Goal: Task Accomplishment & Management: Use online tool/utility

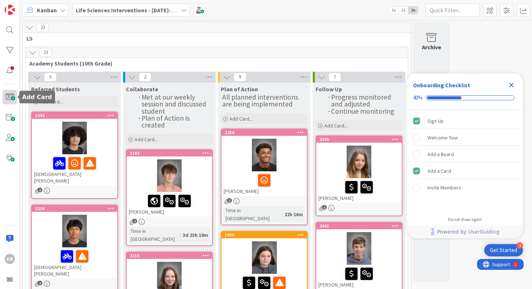
click at [14, 93] on span at bounding box center [10, 97] width 14 height 14
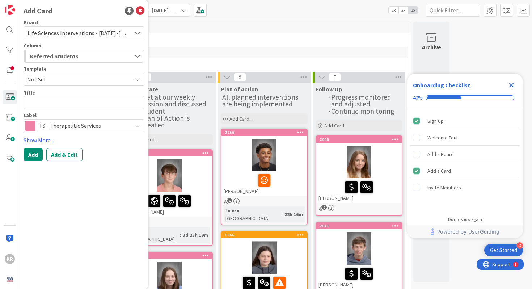
type textarea "x"
type textarea "[PERSON_NAME] and [PERSON_NAME] are failing Economics. He currently has a 54% a…"
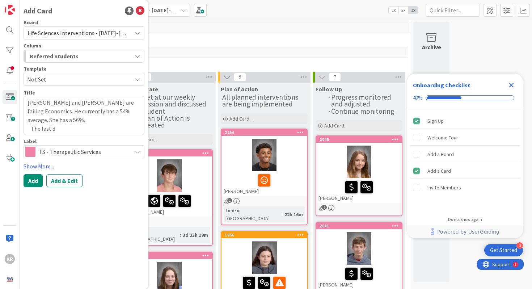
drag, startPoint x: 63, startPoint y: 104, endPoint x: 112, endPoint y: 138, distance: 60.0
click at [112, 138] on div "Board Life Sciences Interventions - [DATE]-[DATE] Column Referred Students Temp…" at bounding box center [84, 89] width 121 height 138
type textarea "x"
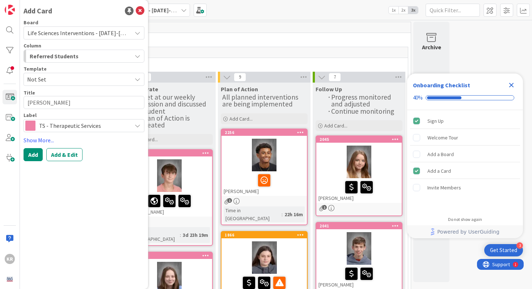
type textarea "[PERSON_NAME]"
click at [35, 159] on button "Add" at bounding box center [33, 154] width 19 height 13
click at [142, 14] on icon at bounding box center [140, 11] width 9 height 9
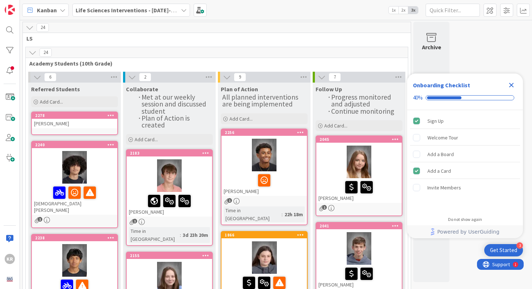
click at [89, 127] on div "[PERSON_NAME]" at bounding box center [74, 123] width 85 height 9
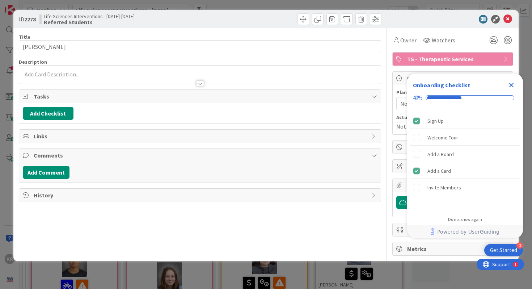
click at [89, 66] on div at bounding box center [200, 75] width 362 height 18
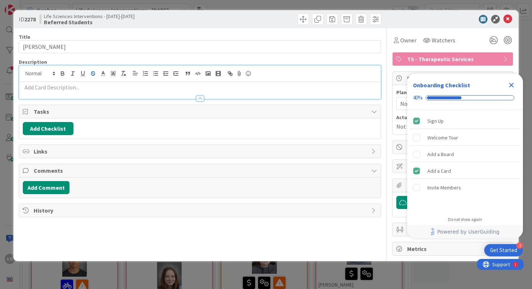
click at [89, 70] on button "button" at bounding box center [93, 73] width 10 height 9
click at [78, 96] on div at bounding box center [200, 95] width 362 height 8
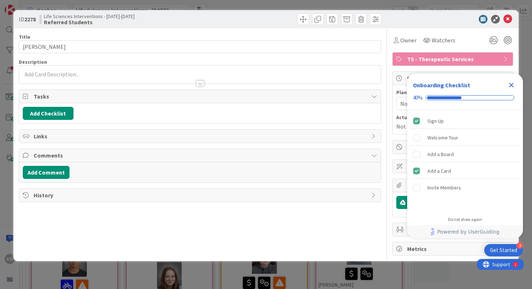
click at [75, 81] on div at bounding box center [200, 80] width 362 height 8
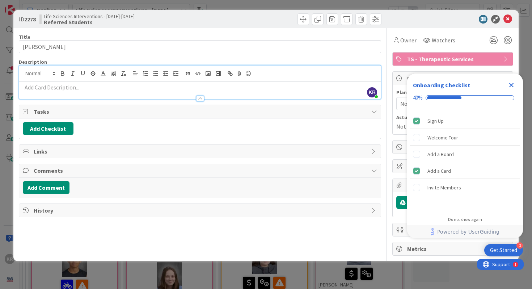
click at [68, 92] on div at bounding box center [200, 95] width 362 height 8
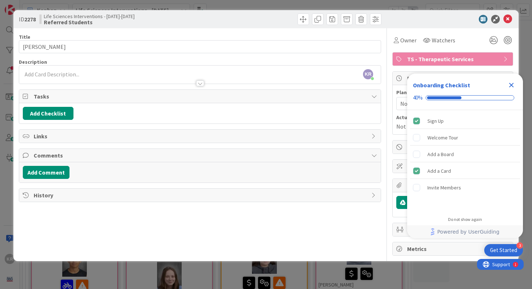
click at [59, 75] on p "﻿" at bounding box center [200, 74] width 355 height 8
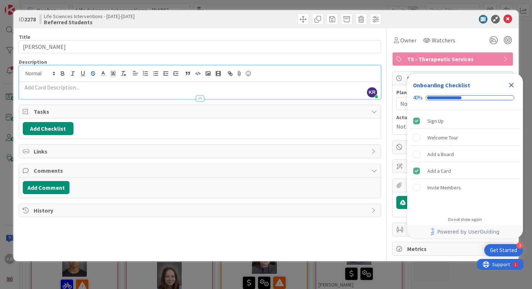
click at [45, 90] on p "﻿" at bounding box center [200, 87] width 355 height 8
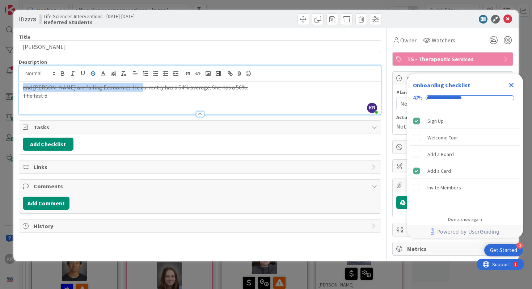
drag, startPoint x: 131, startPoint y: 88, endPoint x: 22, endPoint y: 88, distance: 109.3
click at [22, 88] on div "and [PERSON_NAME] are failing Economics. He currently has a 54% average. She ha…" at bounding box center [200, 98] width 362 height 33
copy s "and [PERSON_NAME] are failing Economics."
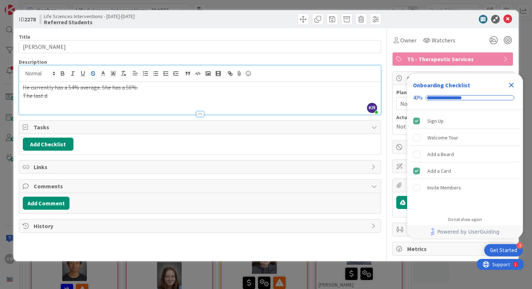
click at [99, 90] on s "He currently has a 54% average. She has a 56%." at bounding box center [80, 87] width 115 height 7
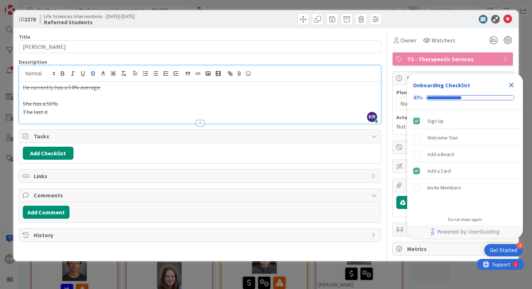
paste div
drag, startPoint x: 131, startPoint y: 106, endPoint x: 174, endPoint y: 102, distance: 42.8
click at [174, 102] on p "and [PERSON_NAME] are failing Economics. She has a 56%." at bounding box center [200, 104] width 355 height 8
drag, startPoint x: 60, startPoint y: 113, endPoint x: 41, endPoint y: 110, distance: 19.3
click at [40, 110] on div "Description KR [PERSON_NAME] just joined He currently has a 54% average. and [P…" at bounding box center [200, 91] width 363 height 65
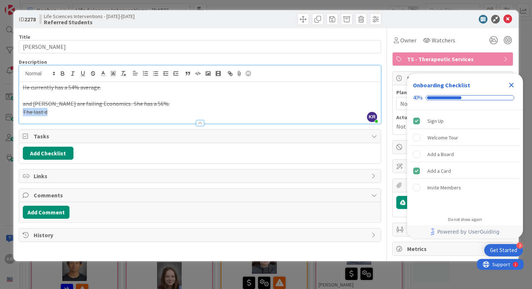
drag, startPoint x: 50, startPoint y: 114, endPoint x: 13, endPoint y: 104, distance: 38.3
click at [13, 104] on div "ID 2278 Life Sciences Interventions - [DATE]-[DATE] Referred Students Title 14 …" at bounding box center [266, 135] width 506 height 251
copy div "and [PERSON_NAME] are failing Economics. She has a 56%. The last d"
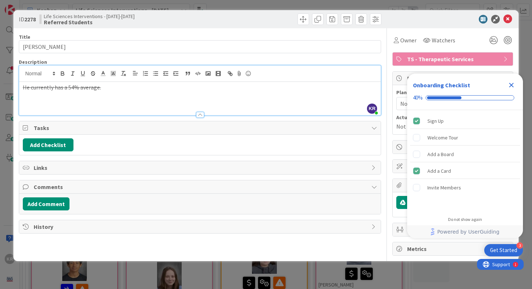
click at [50, 88] on s "He currently has a 54% average." at bounding box center [62, 87] width 78 height 7
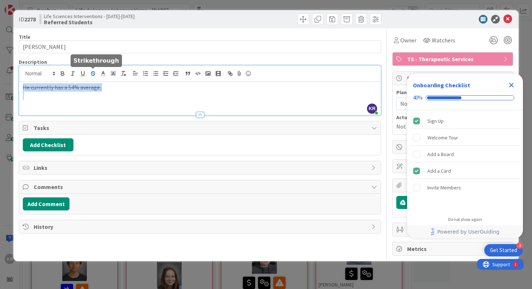
click at [94, 75] on icon "button" at bounding box center [93, 75] width 4 height 2
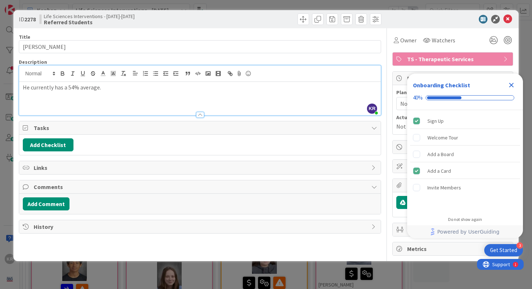
click at [104, 90] on p "He currently has a 54% average." at bounding box center [200, 87] width 355 height 8
click at [23, 87] on p "He currently has a 54% average." at bounding box center [200, 87] width 355 height 8
click at [24, 90] on p "He currently has a 54% average." at bounding box center [200, 87] width 355 height 8
click at [100, 87] on p "Currently has a 54% average." at bounding box center [200, 87] width 355 height 8
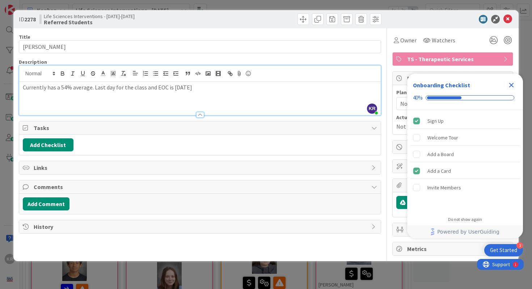
click at [514, 86] on icon "Close Checklist" at bounding box center [511, 85] width 9 height 9
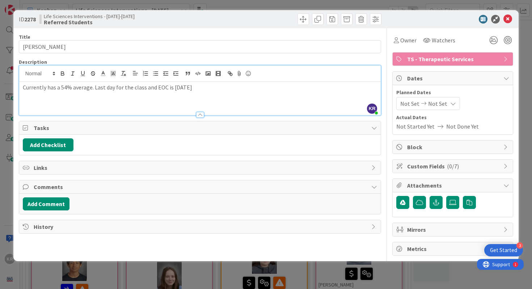
click at [524, 78] on div "ID 2278 Life Sciences Interventions - [DATE]-[DATE] Referred Students Title 14 …" at bounding box center [266, 144] width 532 height 289
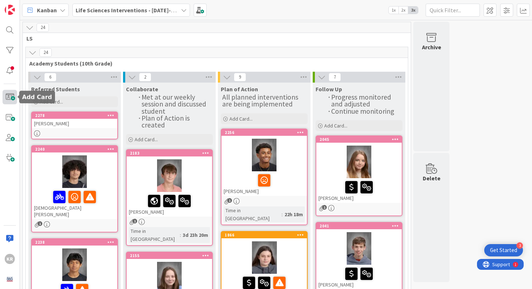
click at [7, 99] on span at bounding box center [10, 97] width 14 height 14
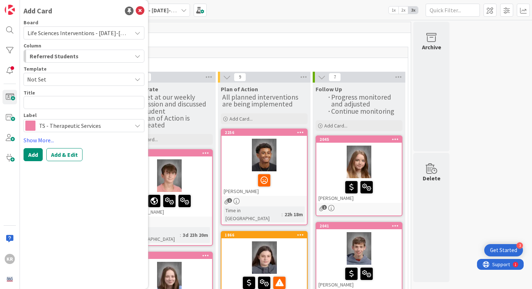
type textarea "x"
type textarea "and [PERSON_NAME] are failing Economics. She has a 56%. The last d"
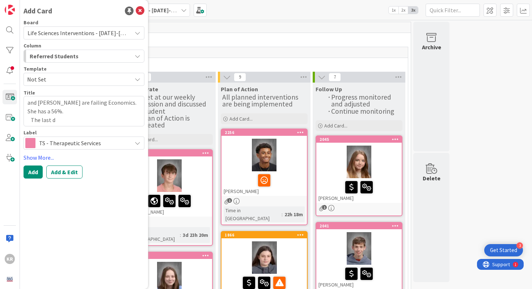
click at [41, 103] on textarea "and [PERSON_NAME] are failing Economics. She has a 56%. The last d" at bounding box center [84, 111] width 121 height 30
drag, startPoint x: 39, startPoint y: 103, endPoint x: 3, endPoint y: 103, distance: 36.9
click at [3, 103] on div "KR Add Card Board Life Sciences Interventions - [DATE]-[DATE] Column Referred S…" at bounding box center [10, 144] width 20 height 289
type textarea "x"
type textarea "[PERSON_NAME] are failing Economics. She has a 56%. The last d"
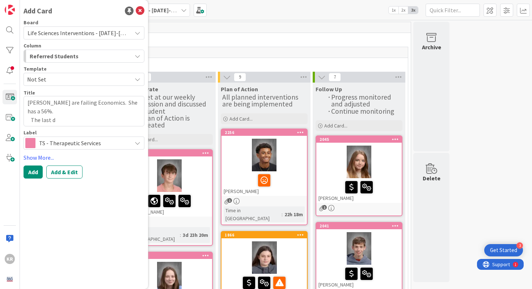
drag, startPoint x: 77, startPoint y: 106, endPoint x: 99, endPoint y: 131, distance: 33.6
click at [99, 131] on div "Board Life Sciences Interventions - [DATE]-[DATE] Column Referred Students Temp…" at bounding box center [84, 85] width 121 height 130
type textarea "x"
type textarea "[PERSON_NAME] a"
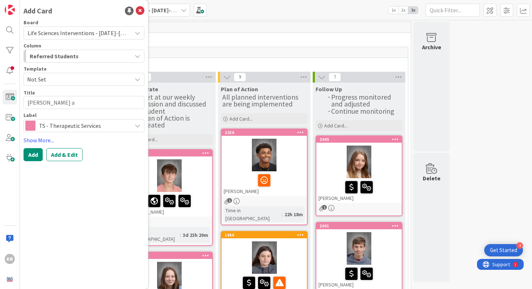
type textarea "x"
type textarea "[PERSON_NAME]"
type textarea "x"
type textarea "[PERSON_NAME]"
click at [38, 154] on button "Add" at bounding box center [33, 154] width 19 height 13
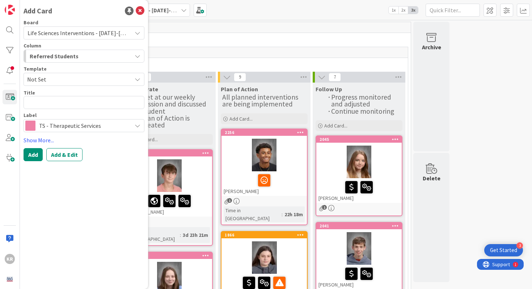
click at [181, 50] on div "25" at bounding box center [217, 52] width 382 height 11
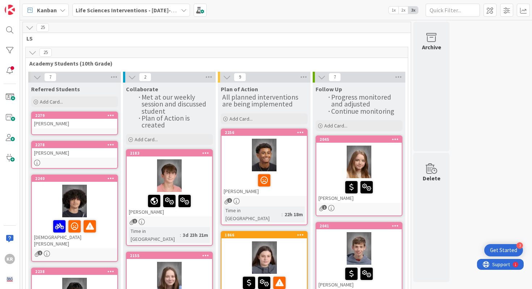
click at [86, 128] on div "[PERSON_NAME]" at bounding box center [74, 123] width 85 height 9
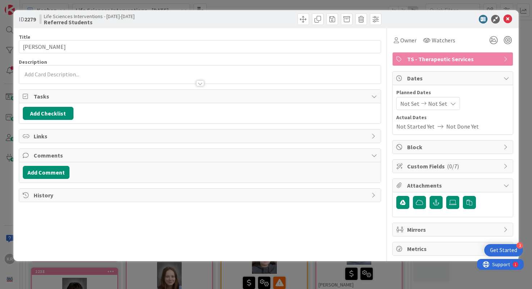
click at [86, 81] on div at bounding box center [200, 80] width 362 height 8
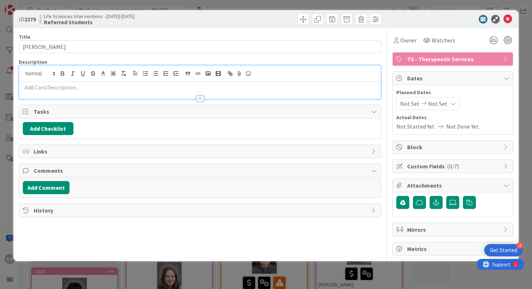
click at [79, 81] on div at bounding box center [200, 74] width 362 height 16
click at [78, 85] on p at bounding box center [200, 87] width 355 height 8
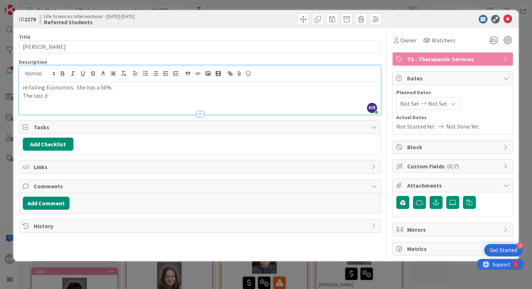
click at [28, 88] on p "re failing Economics. She has a 56%." at bounding box center [200, 87] width 355 height 8
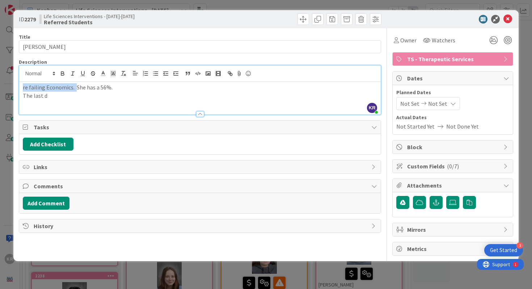
drag, startPoint x: 75, startPoint y: 89, endPoint x: 12, endPoint y: 88, distance: 62.3
click at [12, 88] on div "ID 2279 Life Sciences Interventions - [DATE]-[DATE] Referred Students Title 16 …" at bounding box center [266, 144] width 532 height 289
click at [64, 88] on p "She has a 56%." at bounding box center [200, 87] width 355 height 8
click at [47, 95] on p "The last d" at bounding box center [200, 96] width 355 height 8
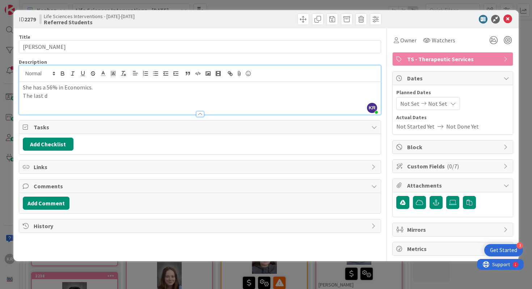
click at [47, 95] on p "The last d" at bounding box center [200, 96] width 355 height 8
click at [526, 93] on div "ID 2279 Life Sciences Interventions - [DATE]-[DATE] Referred Students Title 16 …" at bounding box center [266, 144] width 532 height 289
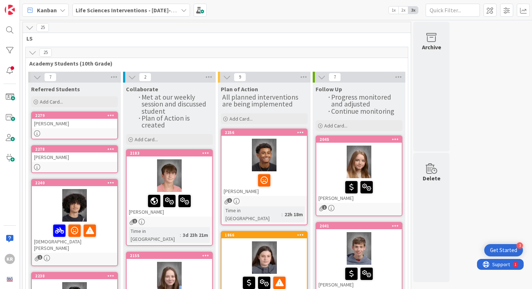
click at [92, 124] on div "[PERSON_NAME]" at bounding box center [74, 123] width 85 height 9
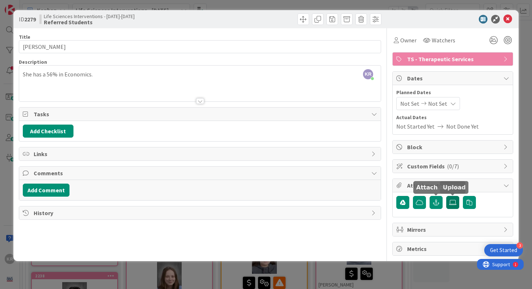
click at [453, 201] on icon at bounding box center [452, 202] width 7 height 6
click at [446, 196] on input "file" at bounding box center [446, 196] width 0 height 0
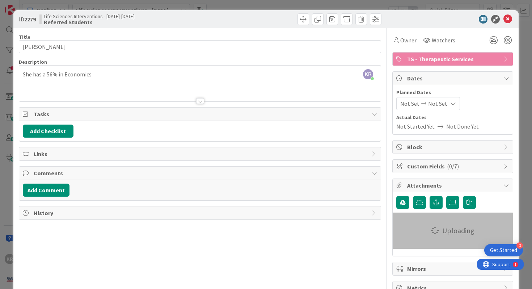
scroll to position [16, 0]
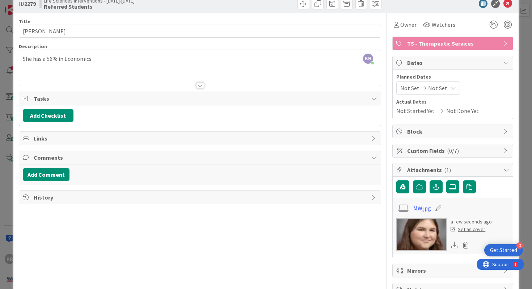
click at [469, 231] on div "Set as cover" at bounding box center [468, 229] width 35 height 8
click at [471, 229] on div "Set as cover" at bounding box center [468, 229] width 35 height 8
click at [478, 228] on div "Set as cover" at bounding box center [468, 229] width 35 height 8
click at [520, 37] on div "ID 2279 Life Sciences Interventions - [DATE]-[DATE] Referred Students Title 16 …" at bounding box center [266, 144] width 532 height 289
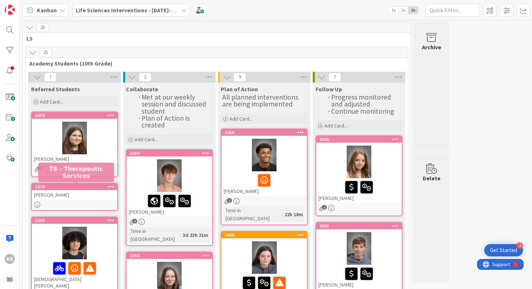
click at [88, 195] on div "[PERSON_NAME]" at bounding box center [74, 194] width 85 height 9
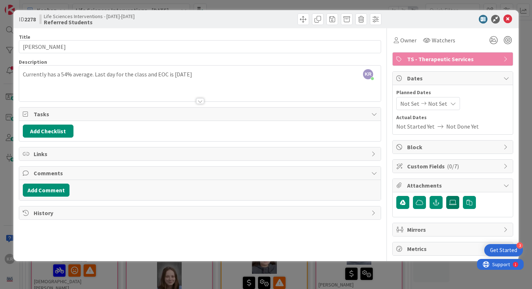
click at [454, 198] on label at bounding box center [452, 202] width 13 height 13
click at [446, 196] on input "file" at bounding box center [446, 196] width 0 height 0
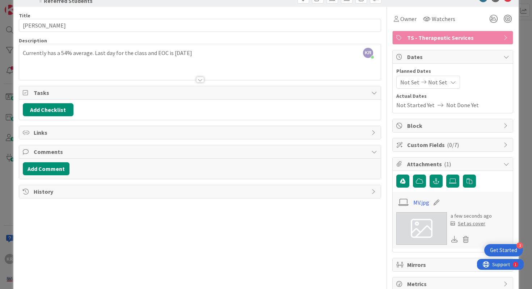
scroll to position [39, 0]
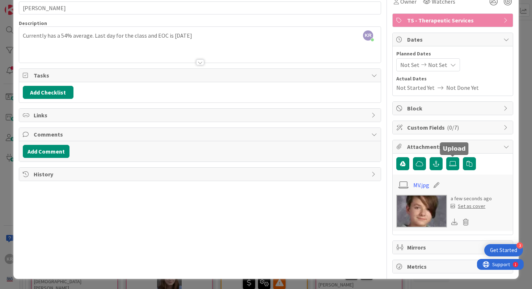
click at [463, 206] on div "Set as cover" at bounding box center [468, 206] width 35 height 8
click at [190, 41] on div "KR [PERSON_NAME] joined 2 m ago Currently has a 54% average. Last day for the c…" at bounding box center [200, 45] width 362 height 36
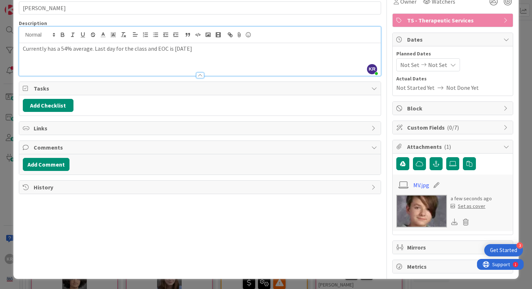
click at [195, 56] on p at bounding box center [200, 57] width 355 height 8
click at [195, 54] on p at bounding box center [200, 57] width 355 height 8
click at [532, 90] on div "ID 2278 Life Sciences Interventions - [DATE]-[DATE] Referred Students Title 14 …" at bounding box center [266, 144] width 532 height 289
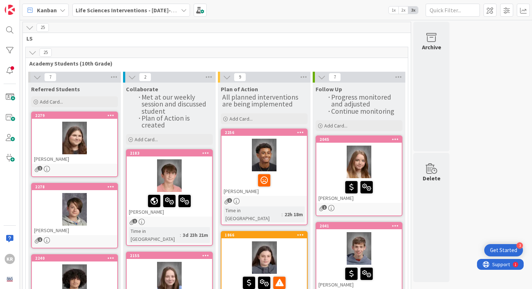
click at [97, 144] on div at bounding box center [74, 138] width 85 height 33
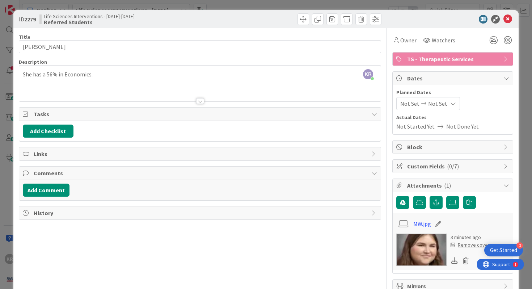
click at [3, 102] on div "ID 2279 Life Sciences Interventions - [DATE]-[DATE] Referred Students Title 16 …" at bounding box center [266, 144] width 532 height 289
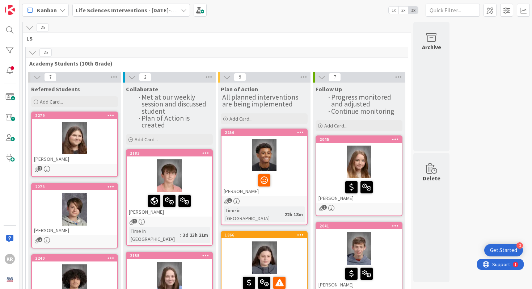
click at [107, 158] on div "[PERSON_NAME]" at bounding box center [74, 158] width 85 height 9
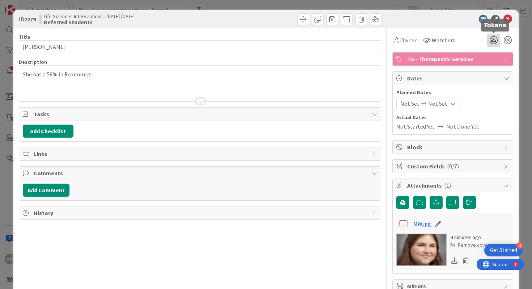
click at [496, 40] on icon at bounding box center [493, 40] width 13 height 13
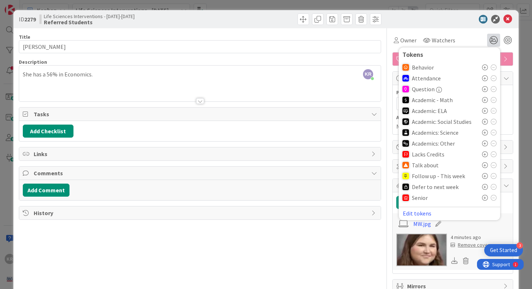
click at [483, 165] on icon at bounding box center [485, 165] width 6 height 6
click at [485, 122] on icon at bounding box center [485, 122] width 6 height 6
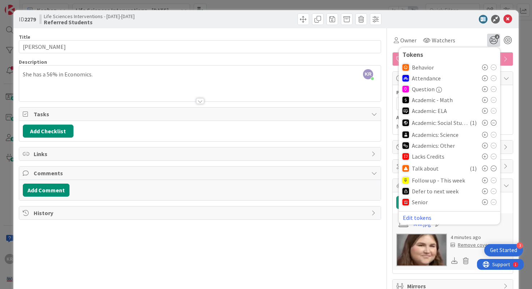
click at [523, 121] on div "ID 2279 Life Sciences Interventions - [DATE]-[DATE] Referred Students Title 16 …" at bounding box center [266, 144] width 532 height 289
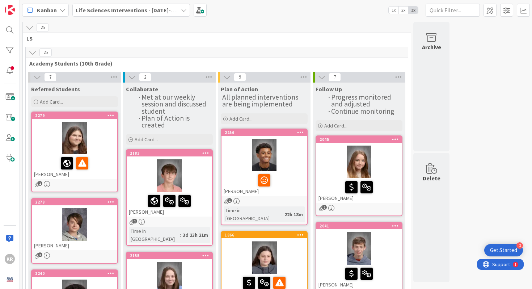
click at [93, 218] on div at bounding box center [74, 224] width 85 height 33
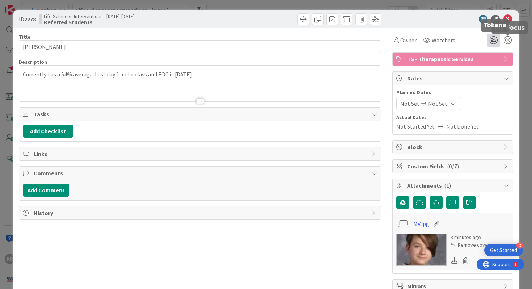
click at [494, 43] on icon at bounding box center [493, 40] width 13 height 13
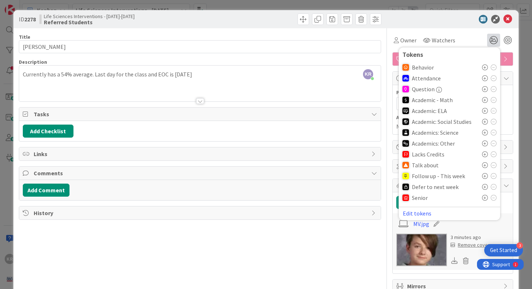
click at [485, 100] on icon at bounding box center [485, 100] width 6 height 6
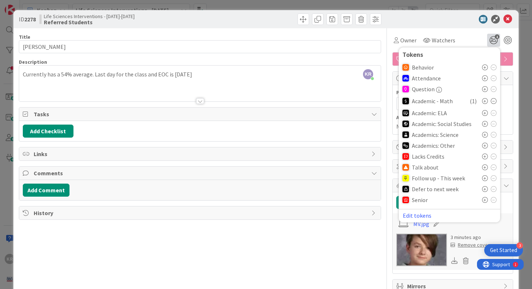
click at [485, 169] on icon at bounding box center [485, 167] width 6 height 6
click at [524, 158] on div "ID 2278 Life Sciences Interventions - [DATE]-[DATE] Referred Students Title 14 …" at bounding box center [266, 144] width 532 height 289
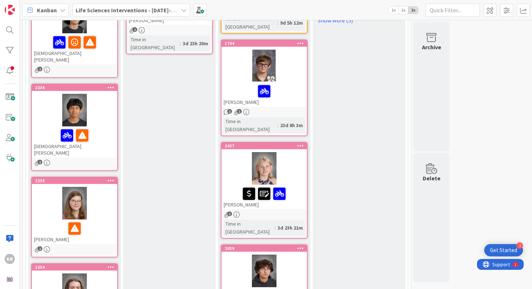
scroll to position [97, 0]
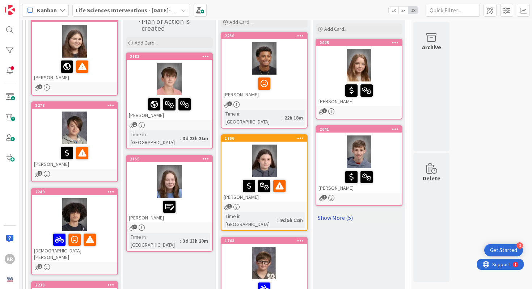
click at [355, 215] on link "Show More (5)" at bounding box center [359, 218] width 87 height 12
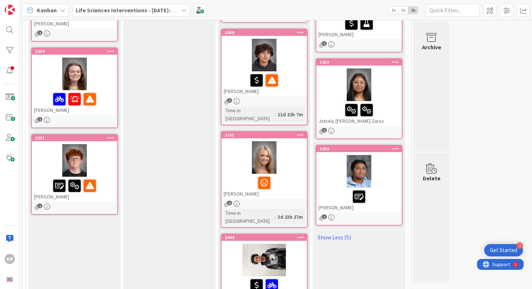
scroll to position [505, 0]
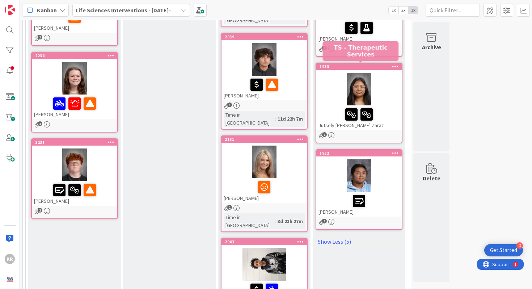
click at [389, 88] on div at bounding box center [358, 89] width 85 height 33
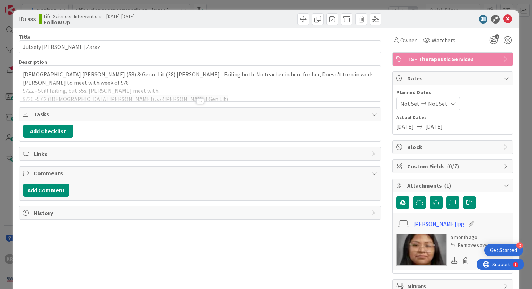
click at [194, 101] on div at bounding box center [200, 92] width 362 height 18
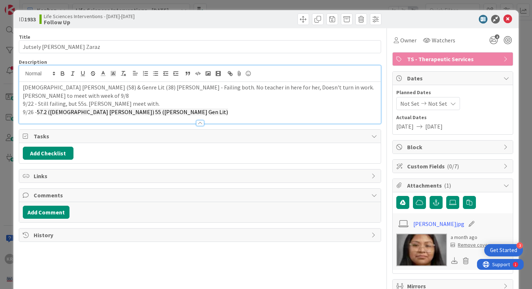
click at [181, 108] on p "9/26 - 57.2 ([DEMOGRAPHIC_DATA] [PERSON_NAME]) 55 ([PERSON_NAME] Gen Lit)" at bounding box center [200, 112] width 355 height 8
click at [132, 114] on p "9/26 - 57.2 ([DEMOGRAPHIC_DATA] [PERSON_NAME]) 55 ([PERSON_NAME] Gen Lit)" at bounding box center [200, 112] width 355 height 8
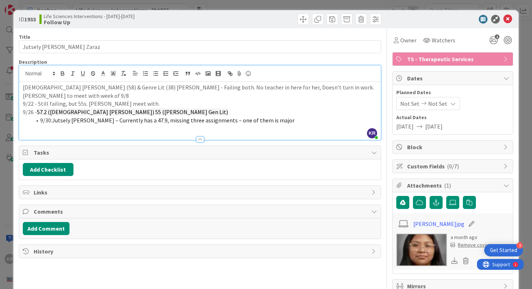
click at [40, 121] on li "9/30: Jutsely [PERSON_NAME] – Currently has a 47.9, missing three assignments –…" at bounding box center [204, 120] width 346 height 8
click at [38, 118] on span "Jutsely [PERSON_NAME] – Currently has a 47.9, missing three assignments – one o…" at bounding box center [156, 120] width 243 height 7
drag, startPoint x: 95, startPoint y: 120, endPoint x: 35, endPoint y: 122, distance: 59.7
click at [35, 122] on p "9/30: Jutsely [PERSON_NAME] – Currently has a 47.9, missing three assignments –…" at bounding box center [200, 120] width 355 height 8
drag, startPoint x: 215, startPoint y: 121, endPoint x: 152, endPoint y: 122, distance: 62.3
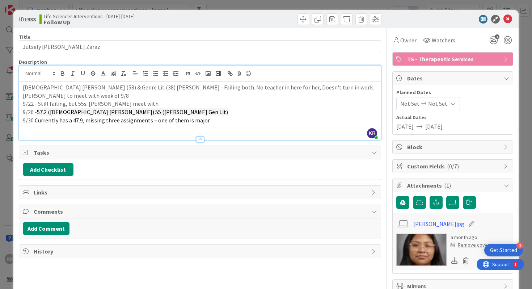
click at [152, 122] on p "9/30: Currently has a 47.9, missing three assignments – one of them is major" at bounding box center [200, 120] width 355 height 8
click at [35, 119] on span "Currently has a 47.9, missing three assignments" at bounding box center [94, 120] width 118 height 7
click at [35, 122] on span "Update: Currently has a 47.9, missing three assignments" at bounding box center [104, 120] width 139 height 7
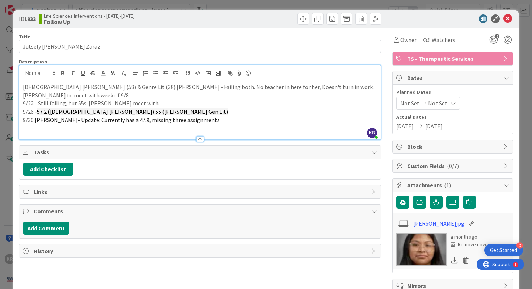
click at [10, 144] on div "ID 1933 Life Sciences Interventions - [DATE]-[DATE] Follow Up Title 22 / 128 Ju…" at bounding box center [266, 144] width 532 height 289
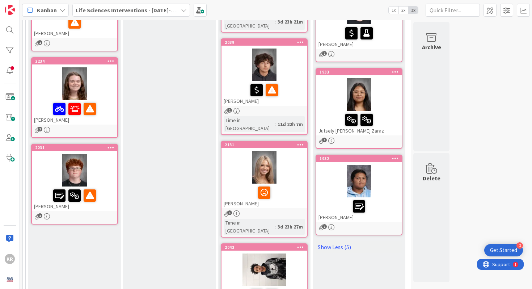
scroll to position [516, 0]
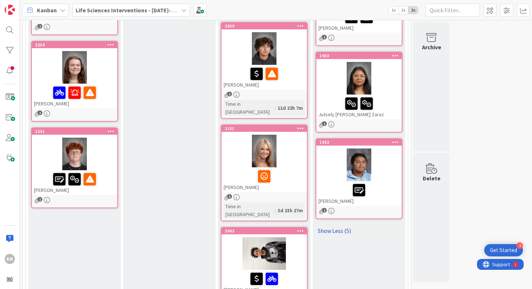
click at [329, 225] on link "Show Less (5)" at bounding box center [359, 231] width 87 height 12
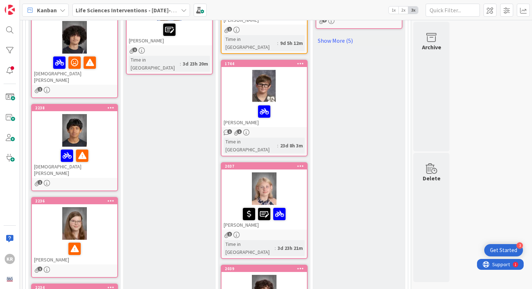
scroll to position [176, 0]
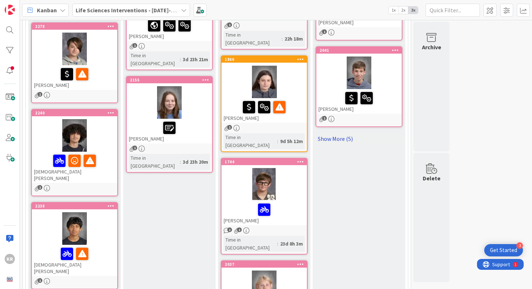
click at [325, 135] on link "Show More (5)" at bounding box center [359, 139] width 87 height 12
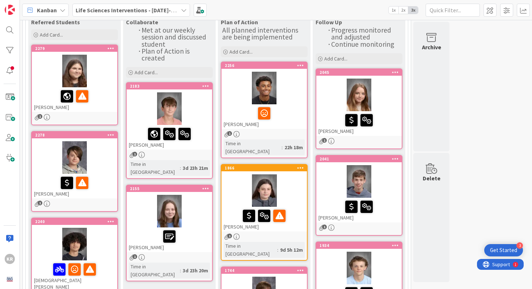
scroll to position [67, 0]
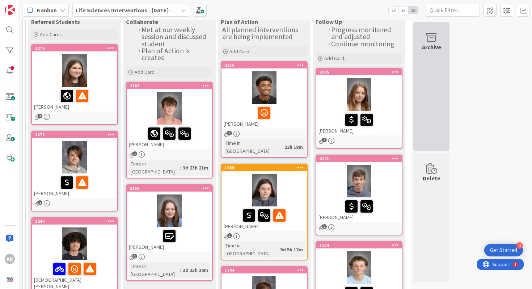
click at [426, 68] on div "Archive" at bounding box center [431, 87] width 36 height 130
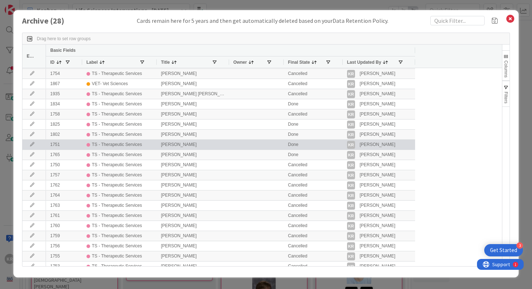
scroll to position [73, 0]
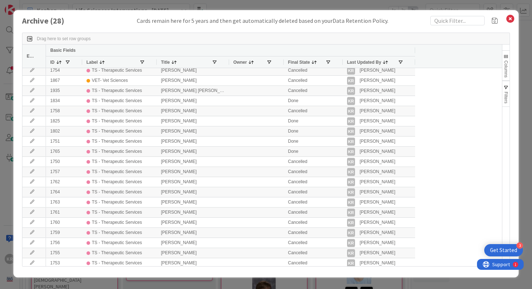
click at [156, 42] on div "Drag here to set row groups" at bounding box center [266, 39] width 488 height 12
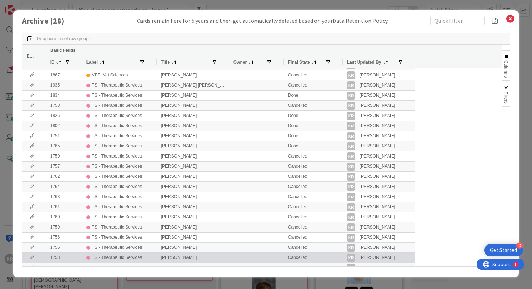
scroll to position [78, 0]
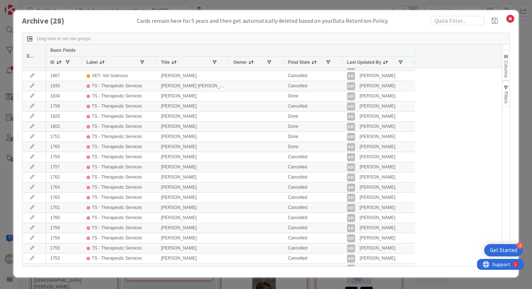
click at [173, 66] on div "Title" at bounding box center [193, 61] width 64 height 11
click at [174, 61] on span at bounding box center [174, 62] width 6 height 6
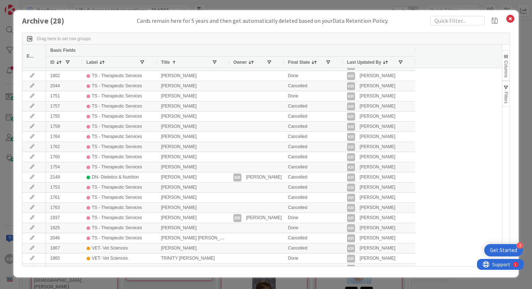
click at [174, 61] on span at bounding box center [174, 62] width 6 height 6
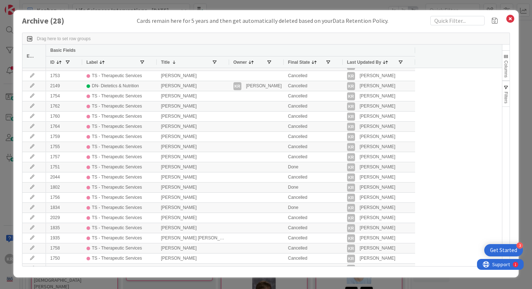
click at [174, 62] on span at bounding box center [174, 62] width 6 height 6
click at [172, 62] on span at bounding box center [174, 62] width 6 height 6
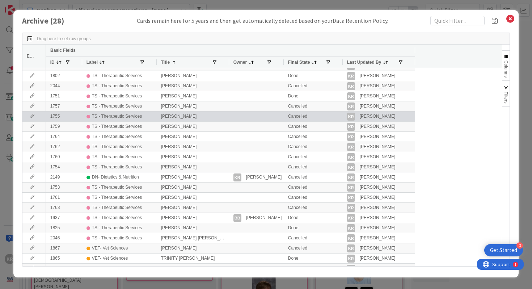
scroll to position [86, 0]
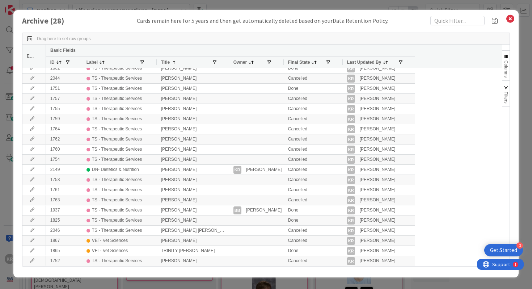
click at [6, 212] on div "Archive ( 28 ) Cards remain here for 5 years and then get automatically deleted…" at bounding box center [266, 144] width 532 height 289
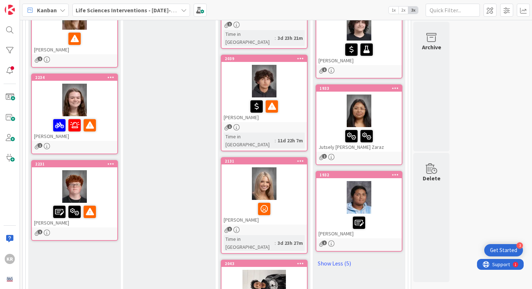
scroll to position [496, 0]
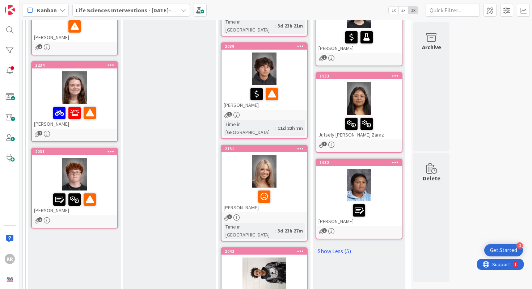
click at [100, 81] on div at bounding box center [74, 87] width 85 height 33
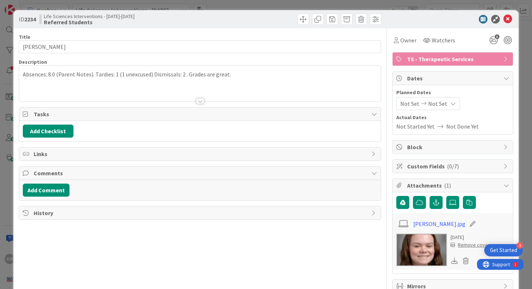
click at [0, 122] on div "ID 2234 Life Sciences Interventions - [DATE]-[DATE] Referred Students Title 12 …" at bounding box center [266, 144] width 532 height 289
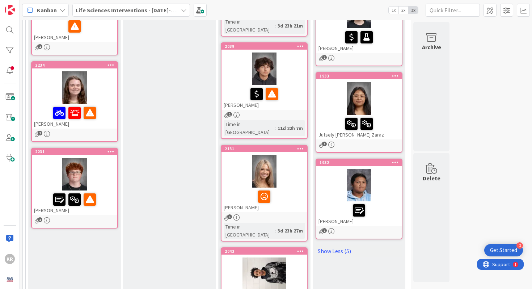
click at [114, 62] on icon at bounding box center [110, 64] width 7 height 5
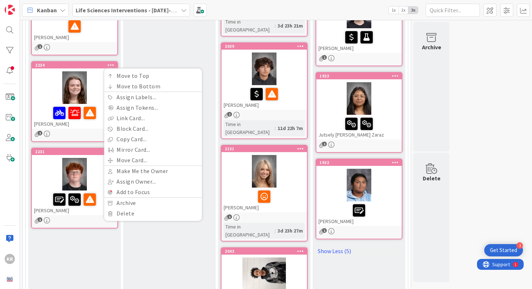
click at [91, 73] on div at bounding box center [74, 87] width 85 height 33
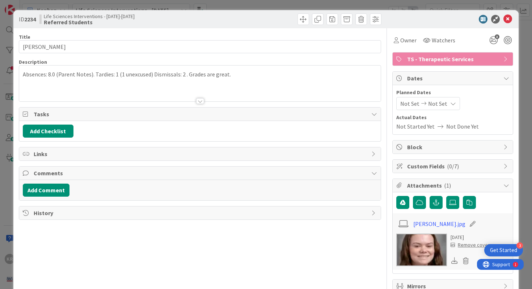
click at [235, 75] on p "Absences: 8.0 (Parent Notes). Tardies: 1 (1 unexcused) Dismissals: 2 . Grades a…" at bounding box center [200, 74] width 355 height 8
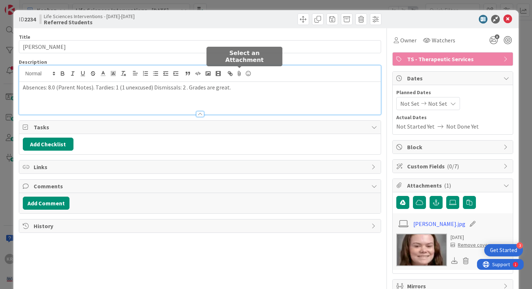
click at [234, 85] on p "Absences: 8.0 (Parent Notes). Tardies: 1 (1 unexcused) Dismissals: 2 . Grades a…" at bounding box center [200, 87] width 355 height 8
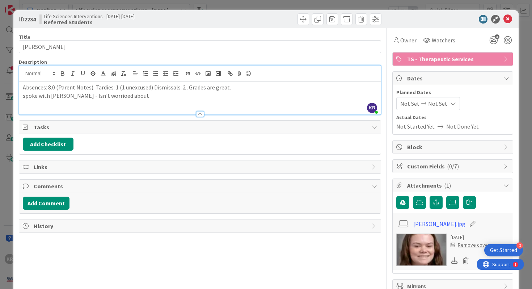
click at [56, 102] on div "Absences: 8.0 (Parent Notes). Tardies: 1 (1 unexcused) Dismissals: 2 . Grades a…" at bounding box center [200, 98] width 362 height 33
click at [56, 99] on p "spoke with [PERSON_NAME] - Isn't worrioed about" at bounding box center [200, 96] width 355 height 8
click at [25, 98] on p "Doing okay in class, no need to monitor - Per [PERSON_NAME]." at bounding box center [200, 96] width 355 height 8
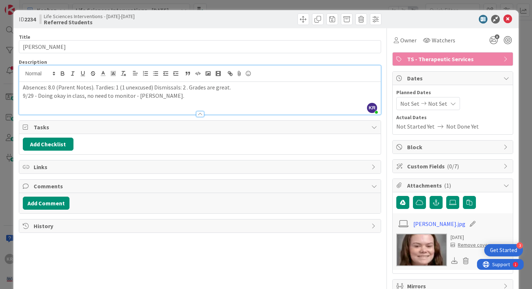
click at [0, 128] on div "ID 2234 Life Sciences Interventions - [DATE]-[DATE] Referred Students Title 12 …" at bounding box center [266, 144] width 532 height 289
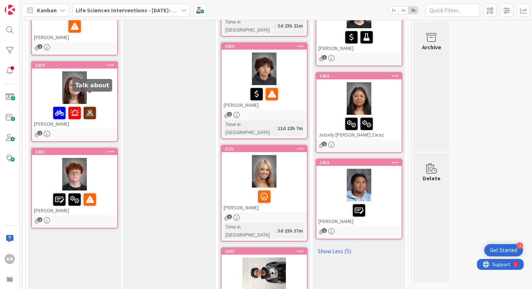
click at [91, 107] on icon at bounding box center [90, 113] width 12 height 12
click at [84, 107] on icon at bounding box center [82, 113] width 12 height 12
click at [84, 105] on div at bounding box center [74, 112] width 81 height 15
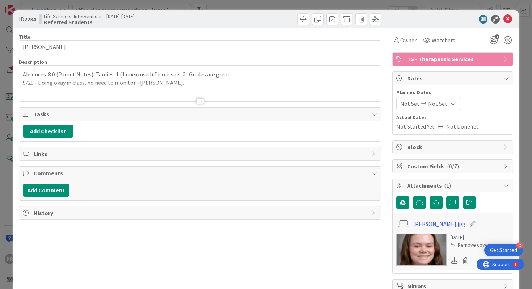
click at [8, 138] on div "ID 2234 Life Sciences Interventions - [DATE]-[DATE] Referred Students Title 12 …" at bounding box center [266, 144] width 532 height 289
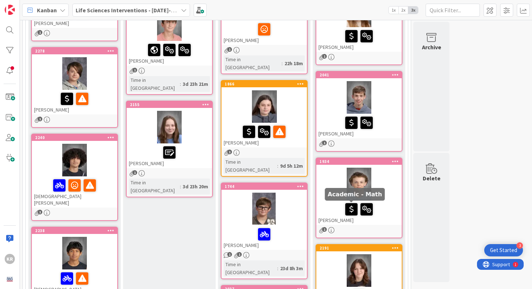
scroll to position [150, 0]
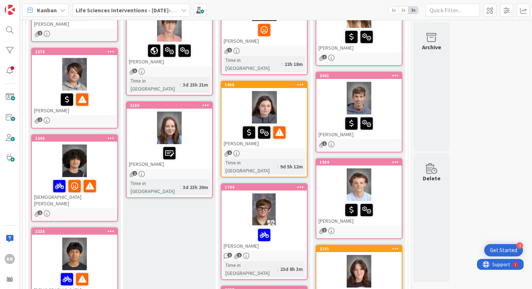
click at [199, 128] on div at bounding box center [169, 127] width 85 height 33
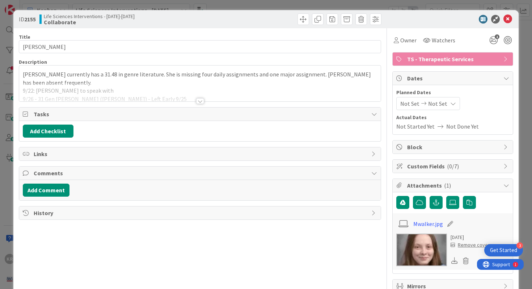
click at [210, 73] on p "[PERSON_NAME] currently has a 31.48 in genre literature. She is missing four da…" at bounding box center [200, 78] width 355 height 16
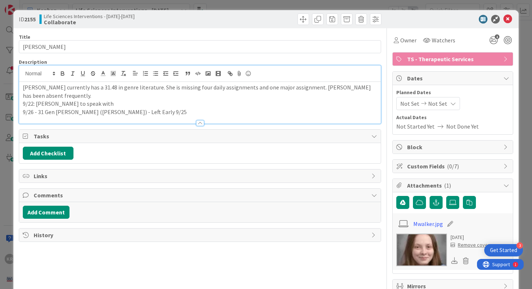
click at [152, 111] on p "9/26 - 31 Gen [PERSON_NAME] ([PERSON_NAME]) - Left Early 9/25" at bounding box center [200, 112] width 355 height 8
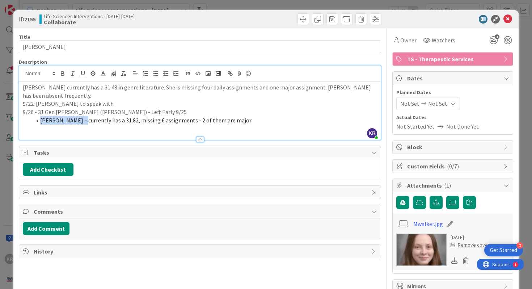
drag, startPoint x: 82, startPoint y: 122, endPoint x: 29, endPoint y: 122, distance: 52.8
click at [29, 122] on ol "[PERSON_NAME] – currently has a 31.82, missing 6 assignments - 2 of them are ma…" at bounding box center [200, 120] width 355 height 8
click at [92, 121] on span "9/29 - Currently has a 31.82, missing 6 assignments - 2 of them are major" at bounding box center [112, 120] width 179 height 7
click at [138, 122] on span "9/29 - Currently has a 31.82, missing 6 assignments - 2 of them are major" at bounding box center [112, 120] width 179 height 7
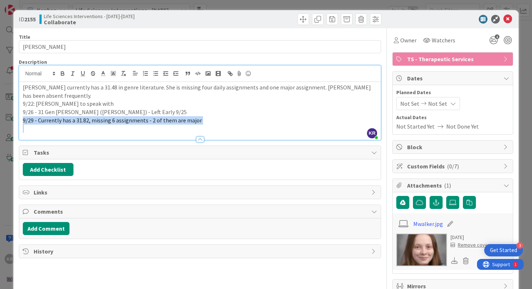
click at [138, 122] on span "9/29 - Currently has a 31.82, missing 6 assignments - 2 of them are major" at bounding box center [112, 120] width 179 height 7
click at [39, 121] on span "9/29 - Currently has a 31.82, missing 6 assignments - 2 of them are major" at bounding box center [112, 120] width 179 height 7
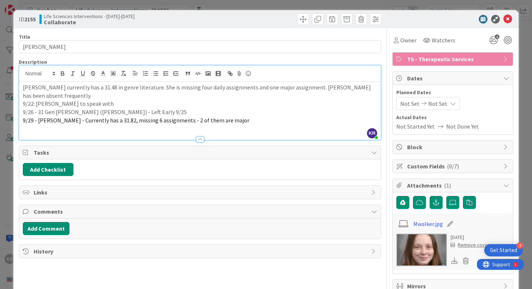
click at [8, 167] on div "ID 2155 Life Sciences Interventions - [DATE]-[DATE] Collaborate Title 13 / 128 …" at bounding box center [266, 144] width 532 height 289
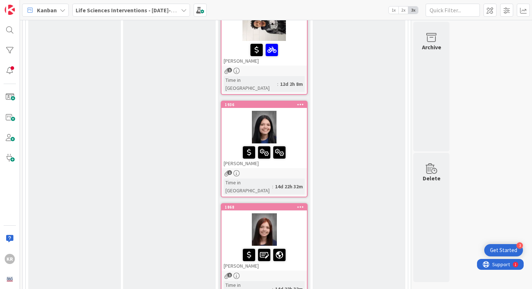
scroll to position [741, 0]
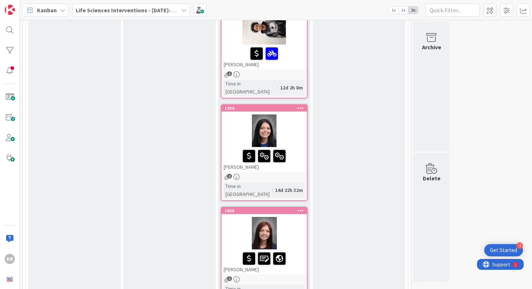
click at [305, 114] on div at bounding box center [264, 130] width 85 height 33
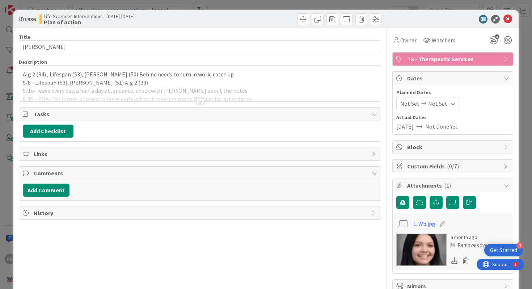
click at [193, 62] on div "Description" at bounding box center [200, 62] width 363 height 7
click at [193, 74] on p "Alg 2 (34) , Lifespan (53), [PERSON_NAME] (50) Behind needs to turn in work, ca…" at bounding box center [200, 74] width 355 height 8
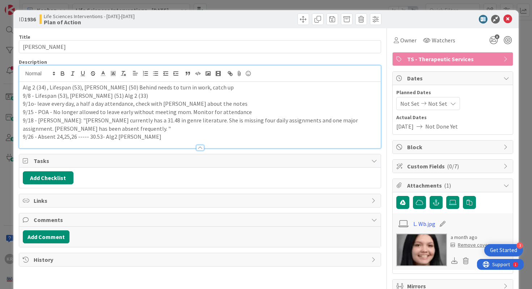
click at [170, 136] on p "9/26 - Absent 24,25,26 ----- 30.53- Alg2 [PERSON_NAME]" at bounding box center [200, 136] width 355 height 8
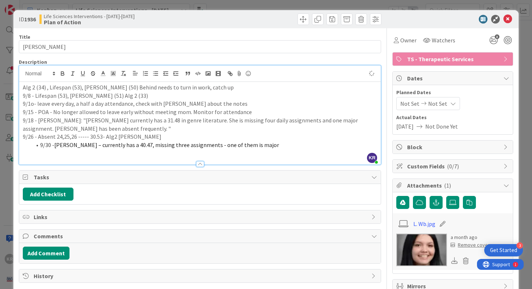
click at [40, 146] on li "9/30 - [PERSON_NAME] – currently has a 40.47, missing three assignments - one o…" at bounding box center [204, 145] width 346 height 8
click at [71, 144] on span "[PERSON_NAME] – currently has a 40.47, missing three assignments - one of them …" at bounding box center [149, 144] width 225 height 7
click at [125, 146] on span "[PERSON_NAME] – Currently has a 40.47, missing three assignments - one of them …" at bounding box center [149, 144] width 225 height 7
drag, startPoint x: 37, startPoint y: 145, endPoint x: 72, endPoint y: 146, distance: 35.1
click at [72, 146] on span "[PERSON_NAME] – Currently has a 40.47, missing three assignments - one of them …" at bounding box center [149, 144] width 225 height 7
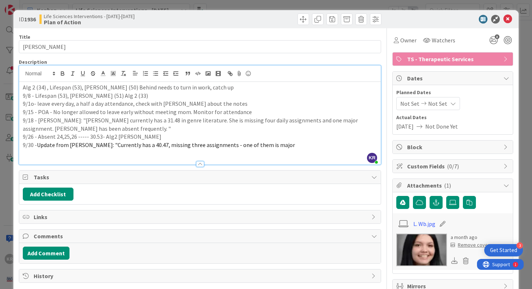
click at [282, 145] on p "9/30 - Update from [PERSON_NAME]: "Currently has a 40.47, missing three assignm…" at bounding box center [200, 145] width 355 height 8
click at [15, 164] on div "ID 1936 Life Sciences Interventions - [DATE]-[DATE] Plan of Action Title 13 / 1…" at bounding box center [266, 163] width 506 height 307
click at [266, 144] on span "Update from [PERSON_NAME]: "Currently has a 40.47, missing three assignments - …" at bounding box center [167, 144] width 261 height 7
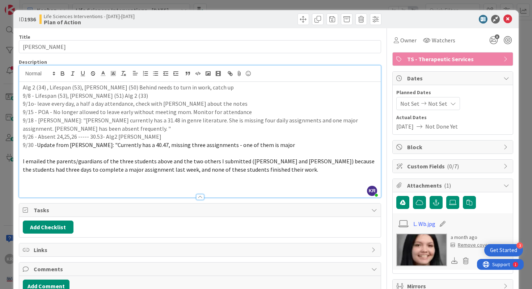
click at [123, 164] on span "I emailed the parents/guardians of the three students above and the two others …" at bounding box center [199, 165] width 353 height 16
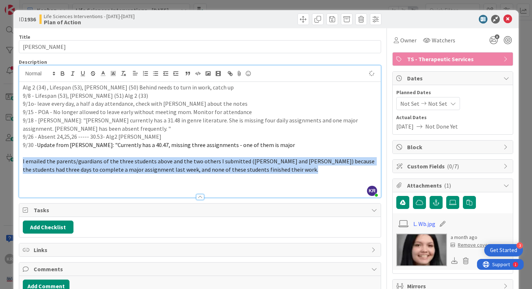
click at [123, 164] on span "I emailed the parents/guardians of the three students above and the two others …" at bounding box center [199, 165] width 353 height 16
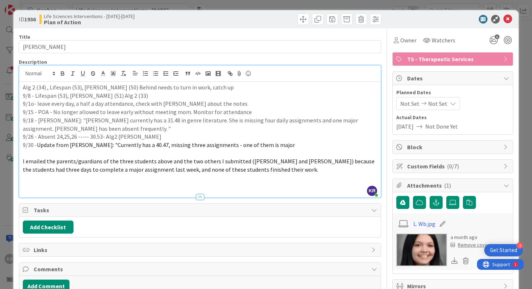
click at [59, 173] on span "I emailed the parents/guardians of the three students above and the two others …" at bounding box center [199, 165] width 353 height 16
click at [26, 161] on span "I emailed the parents/guardians of the three students above and the two others …" at bounding box center [199, 165] width 353 height 16
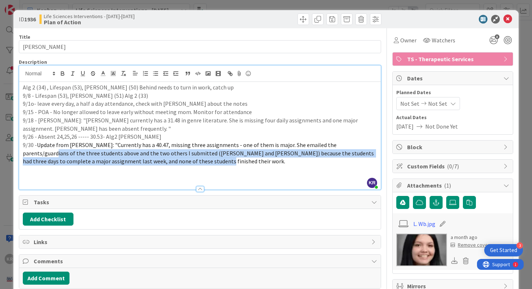
drag, startPoint x: 352, startPoint y: 144, endPoint x: 264, endPoint y: 164, distance: 90.3
click at [264, 164] on p "9/30 - Update from [PERSON_NAME]: "Currently has a 40.47, missing three assignm…" at bounding box center [200, 153] width 355 height 25
copy span "of the three students above and the two others I submitted ([PERSON_NAME] and […"
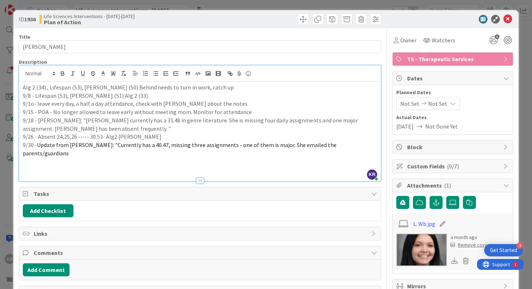
click at [527, 41] on div "ID 1936 Life Sciences Interventions - [DATE]-[DATE] Plan of Action Title 13 / 1…" at bounding box center [266, 144] width 532 height 289
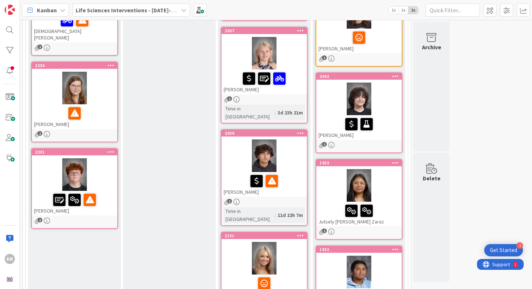
scroll to position [479, 0]
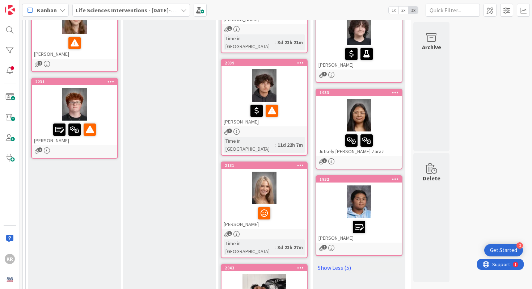
click at [384, 134] on div at bounding box center [359, 140] width 81 height 15
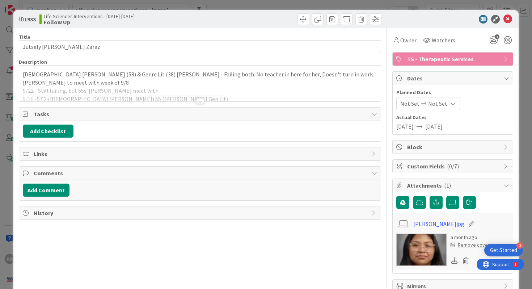
click at [249, 100] on div at bounding box center [200, 92] width 362 height 18
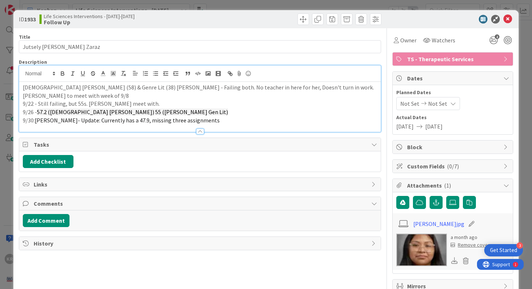
click at [208, 123] on p "9/30: [PERSON_NAME]- Update: Currently has a 47.9, missing three assignments" at bounding box center [200, 120] width 355 height 8
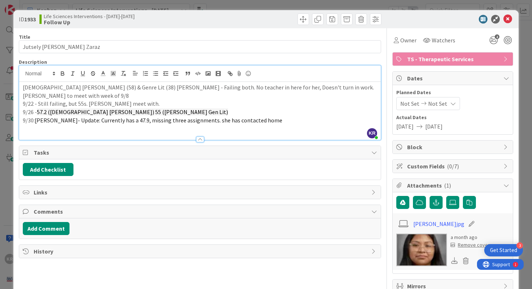
click at [25, 180] on div "Tasks Add Checklist" at bounding box center [200, 163] width 363 height 34
click at [3, 180] on div "ID 1933 Life Sciences Interventions - [DATE]-[DATE] Follow Up Title 22 / 128 Ju…" at bounding box center [266, 144] width 532 height 289
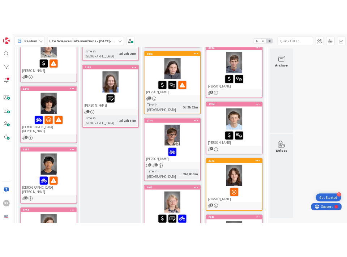
scroll to position [205, 0]
